Goal: Transaction & Acquisition: Obtain resource

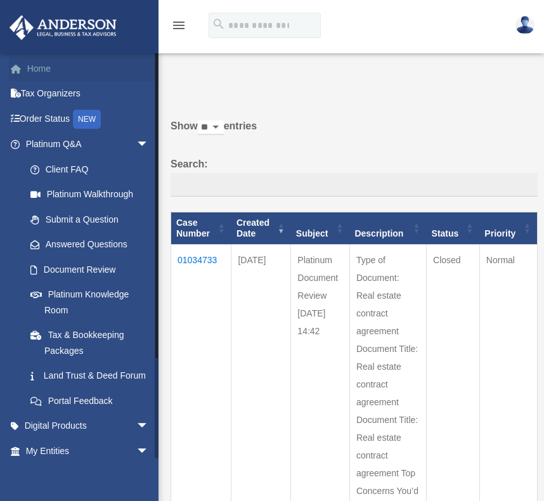
click at [30, 73] on link "Home" at bounding box center [88, 68] width 159 height 25
click at [527, 30] on img at bounding box center [525, 25] width 19 height 18
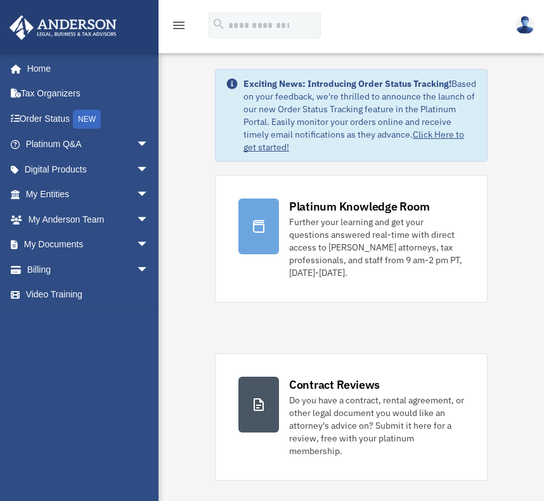
click at [527, 30] on img at bounding box center [525, 25] width 19 height 18
click at [179, 30] on icon "menu" at bounding box center [178, 25] width 15 height 15
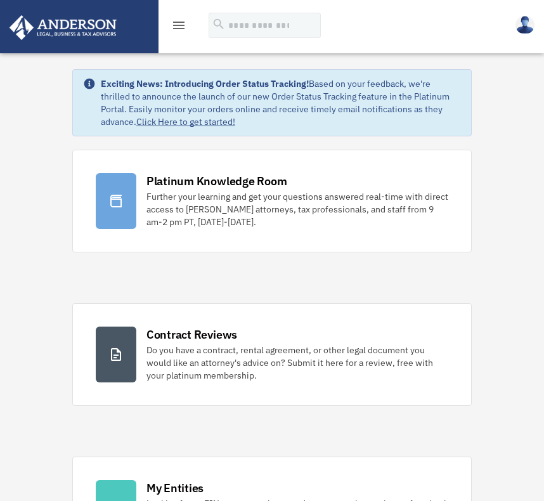
click at [180, 30] on icon "menu" at bounding box center [178, 25] width 15 height 15
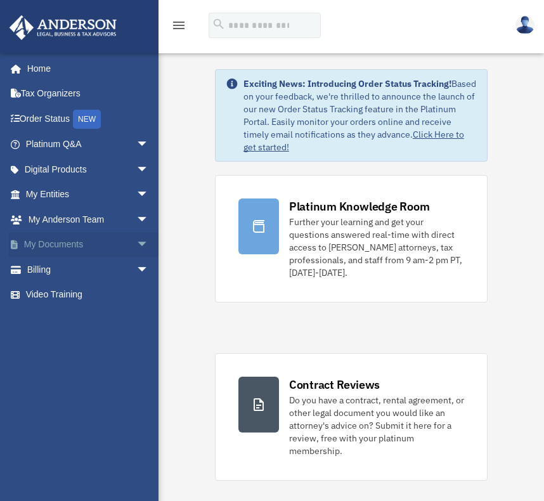
click at [100, 246] on link "My Documents arrow_drop_down" at bounding box center [88, 244] width 159 height 25
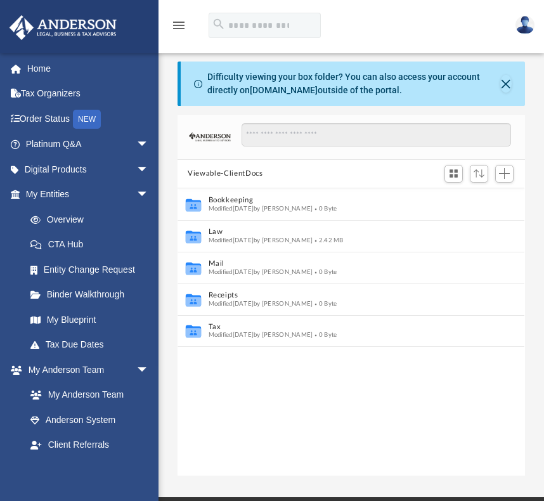
scroll to position [278, 337]
click at [91, 445] on link "Client Referrals" at bounding box center [93, 445] width 150 height 25
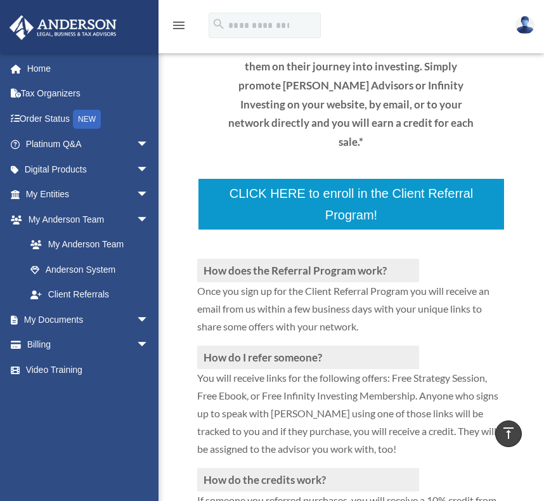
scroll to position [141, 0]
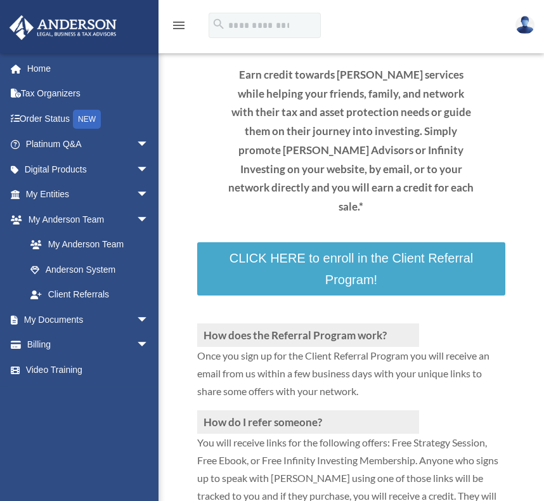
click at [309, 242] on link "CLICK HERE to enroll in the Client Referral Program!" at bounding box center [351, 268] width 308 height 53
